Goal: Information Seeking & Learning: Learn about a topic

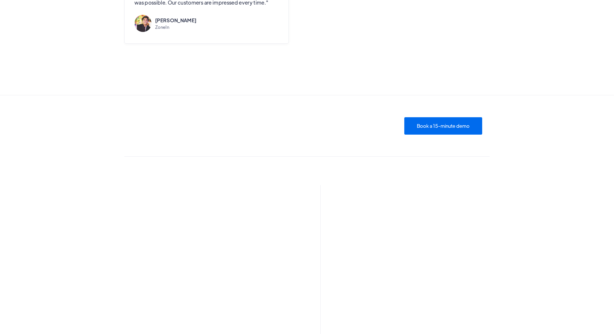
scroll to position [1844, 0]
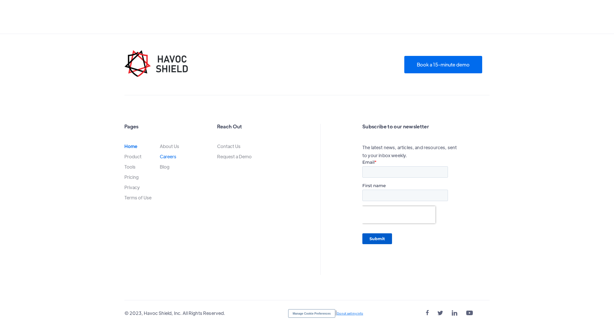
click at [168, 155] on link "Careers" at bounding box center [168, 156] width 17 height 5
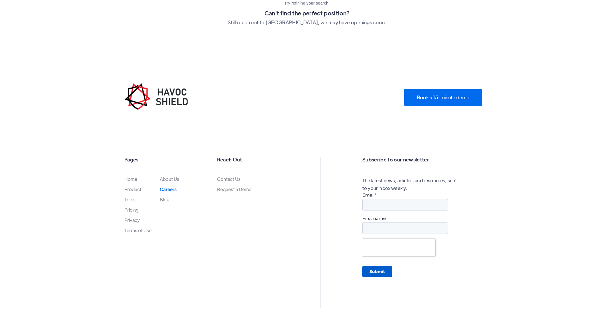
scroll to position [334, 0]
